Goal: Information Seeking & Learning: Learn about a topic

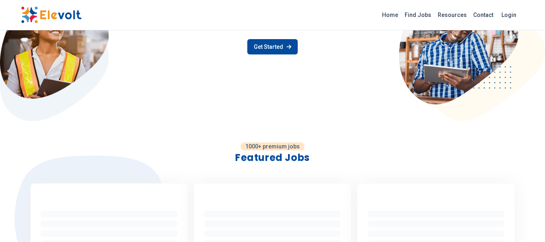
scroll to position [121, 0]
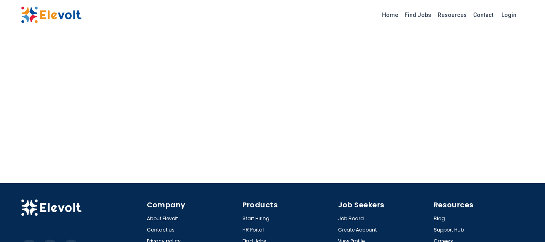
scroll to position [886, 0]
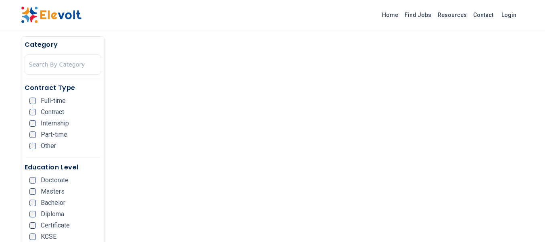
scroll to position [81, 0]
